Goal: Task Accomplishment & Management: Complete application form

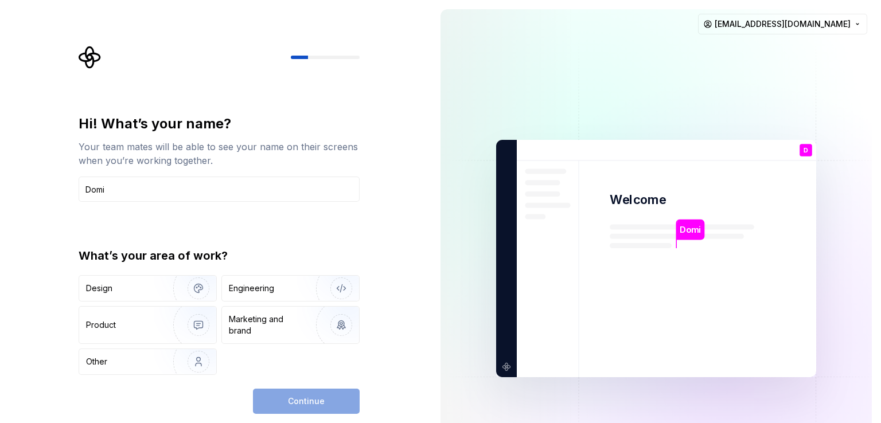
type input "Domi"
click at [194, 322] on img "button" at bounding box center [190, 325] width 73 height 77
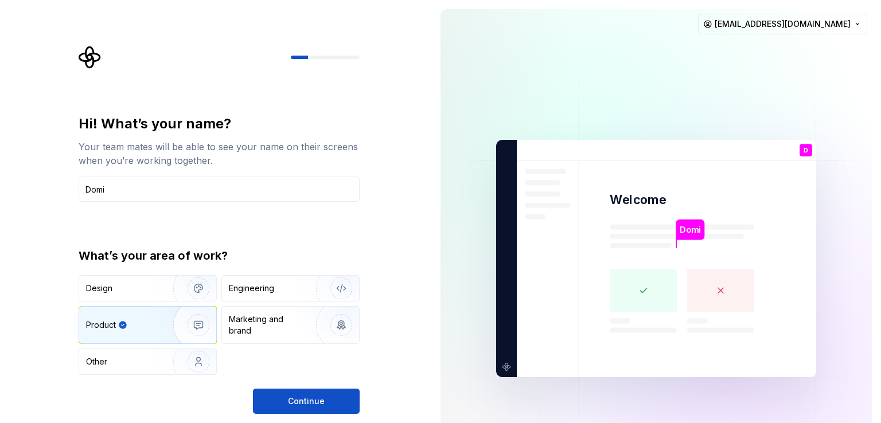
click at [194, 299] on img "button" at bounding box center [190, 288] width 73 height 77
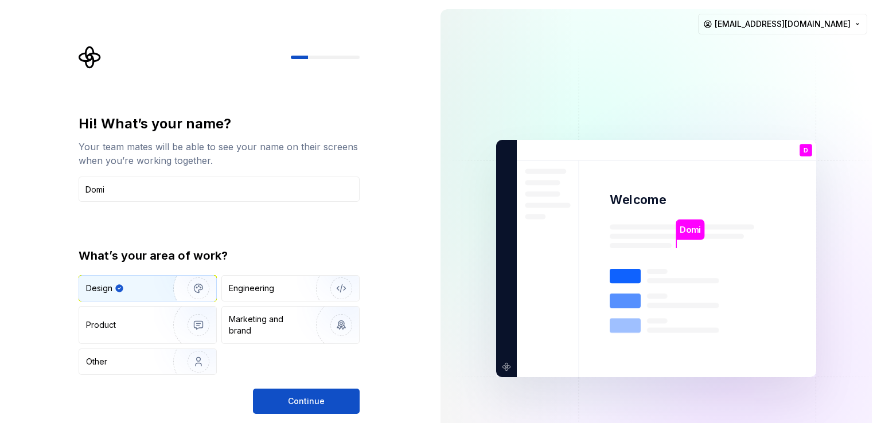
click at [301, 279] on img "button" at bounding box center [333, 288] width 73 height 77
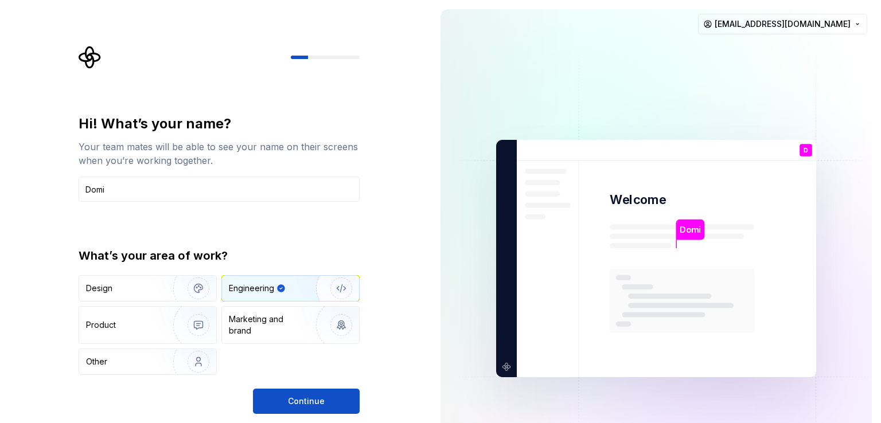
click at [195, 313] on img "button" at bounding box center [190, 325] width 73 height 77
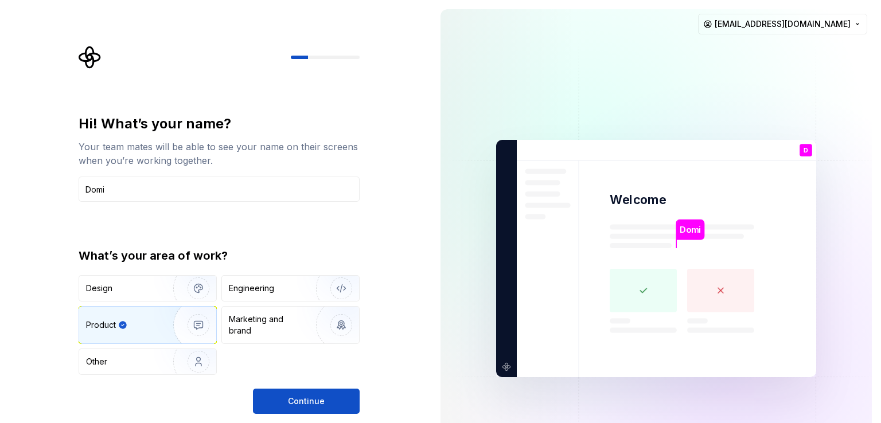
click at [317, 285] on img "button" at bounding box center [333, 288] width 73 height 77
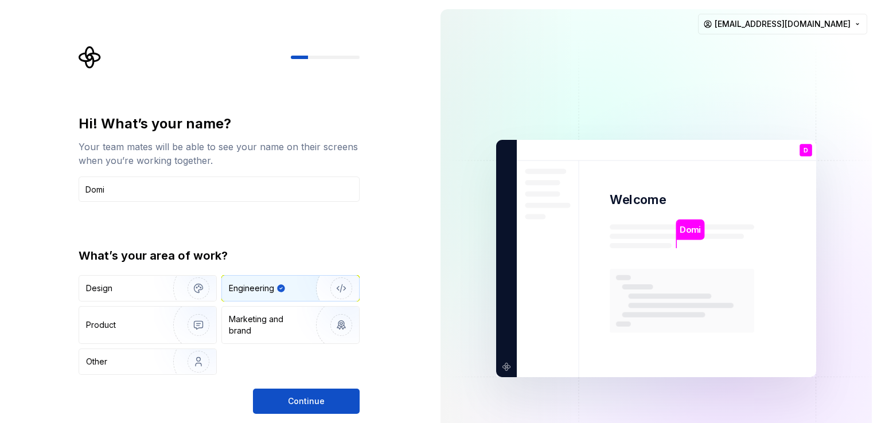
click at [302, 412] on button "Continue" at bounding box center [306, 401] width 107 height 25
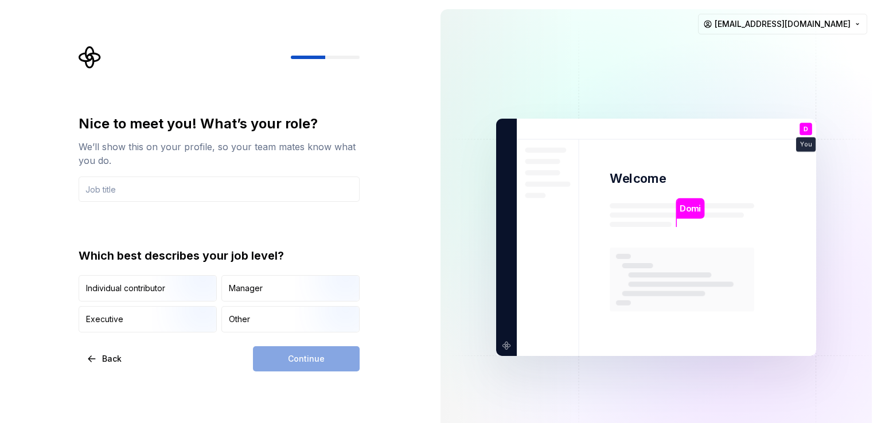
click at [190, 294] on img "button" at bounding box center [188, 302] width 73 height 77
click at [318, 361] on div "Continue" at bounding box center [306, 358] width 107 height 25
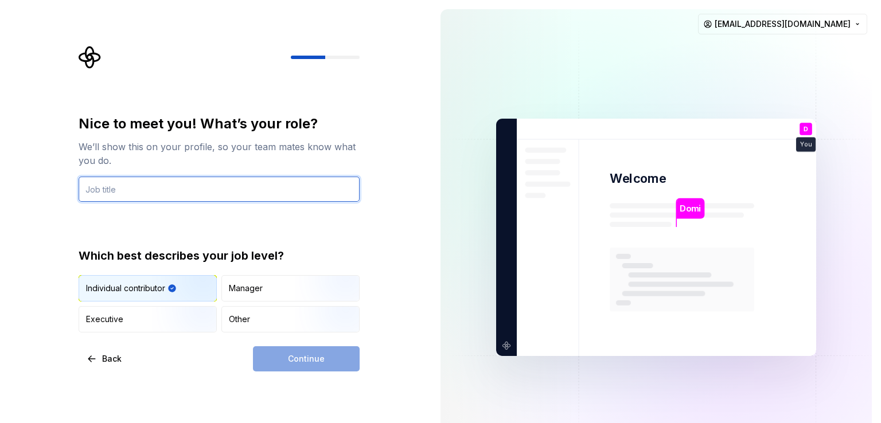
click at [163, 201] on input "text" at bounding box center [219, 189] width 281 height 25
type input "ok"
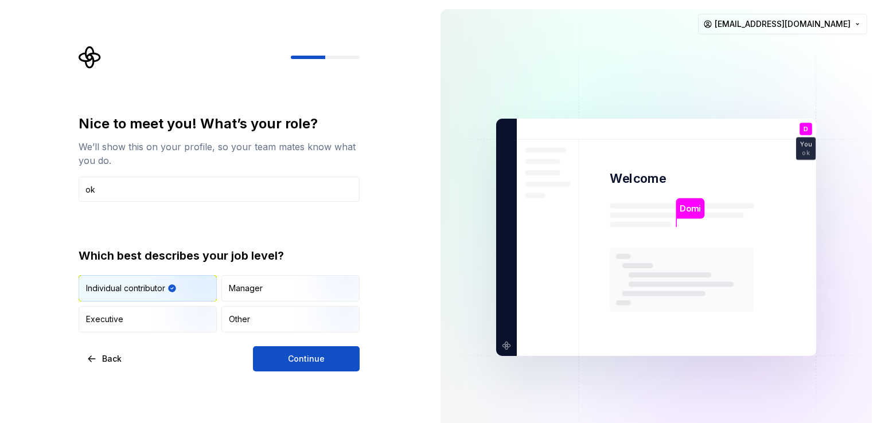
click at [297, 354] on span "Continue" at bounding box center [306, 358] width 37 height 11
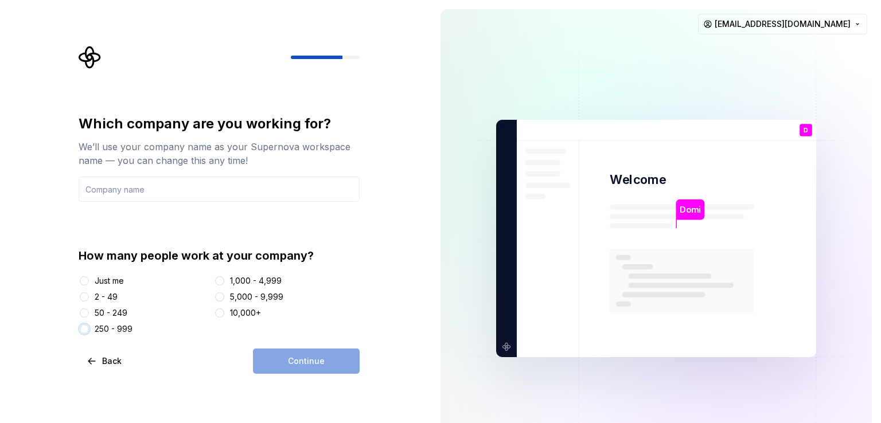
click at [87, 328] on button "250 - 999" at bounding box center [84, 329] width 9 height 9
click at [198, 196] on input "text" at bounding box center [219, 189] width 281 height 25
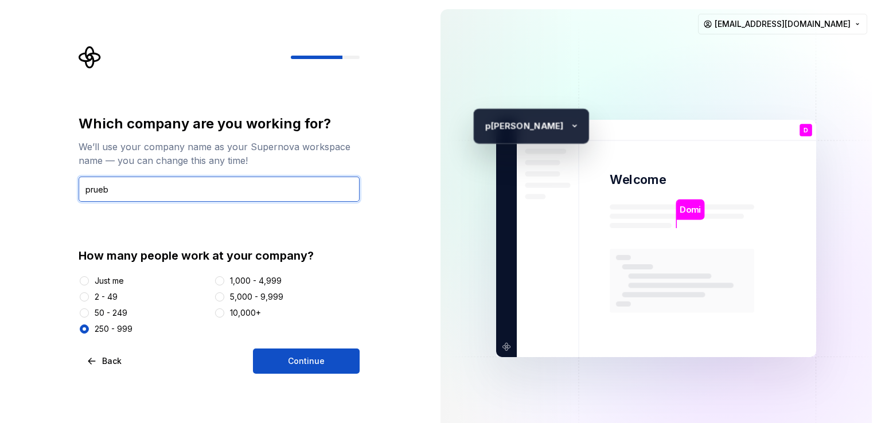
type input "prueb"
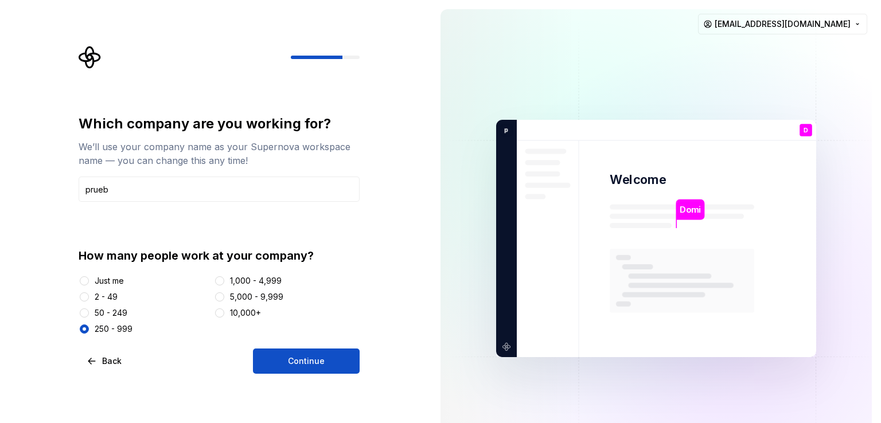
click at [310, 362] on span "Continue" at bounding box center [306, 361] width 37 height 11
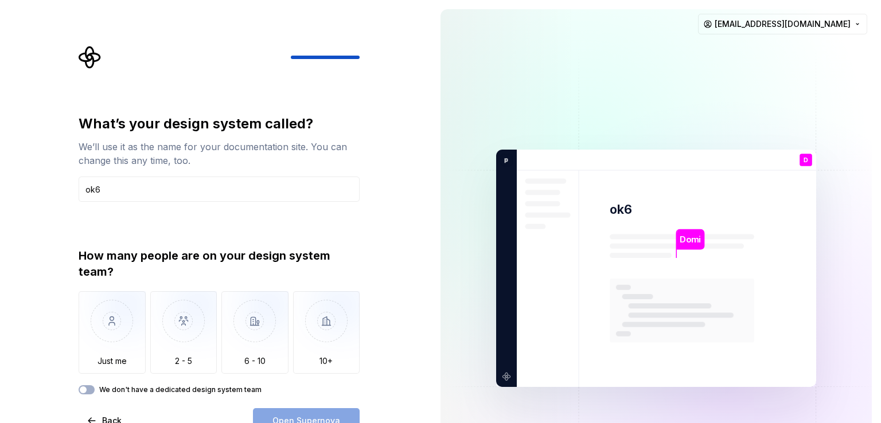
type input "ok6"
click at [121, 331] on img "button" at bounding box center [112, 329] width 67 height 77
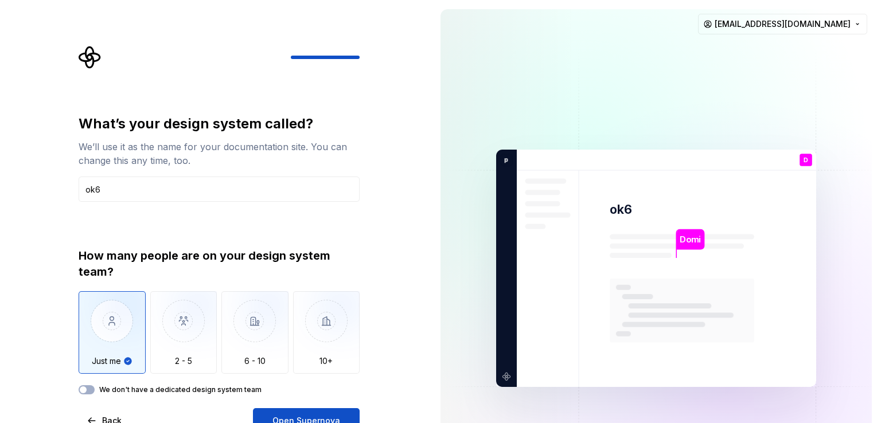
click at [305, 414] on button "Open Supernova" at bounding box center [306, 420] width 107 height 25
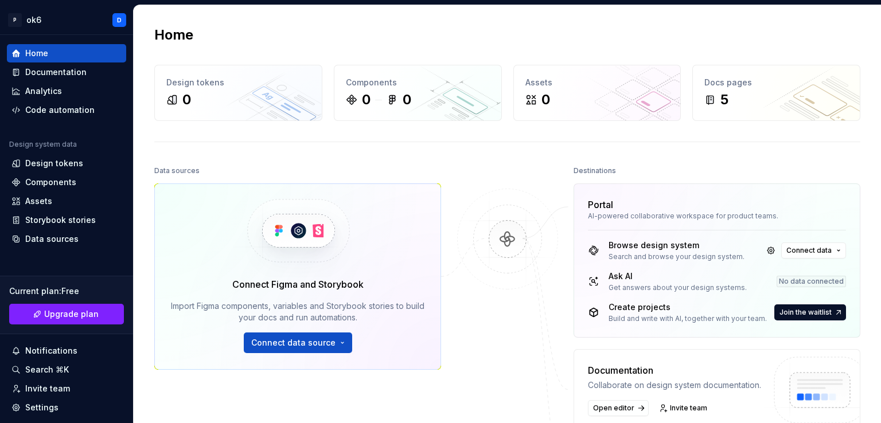
click at [75, 315] on span "Upgrade plan" at bounding box center [71, 314] width 54 height 11
